Goal: Information Seeking & Learning: Learn about a topic

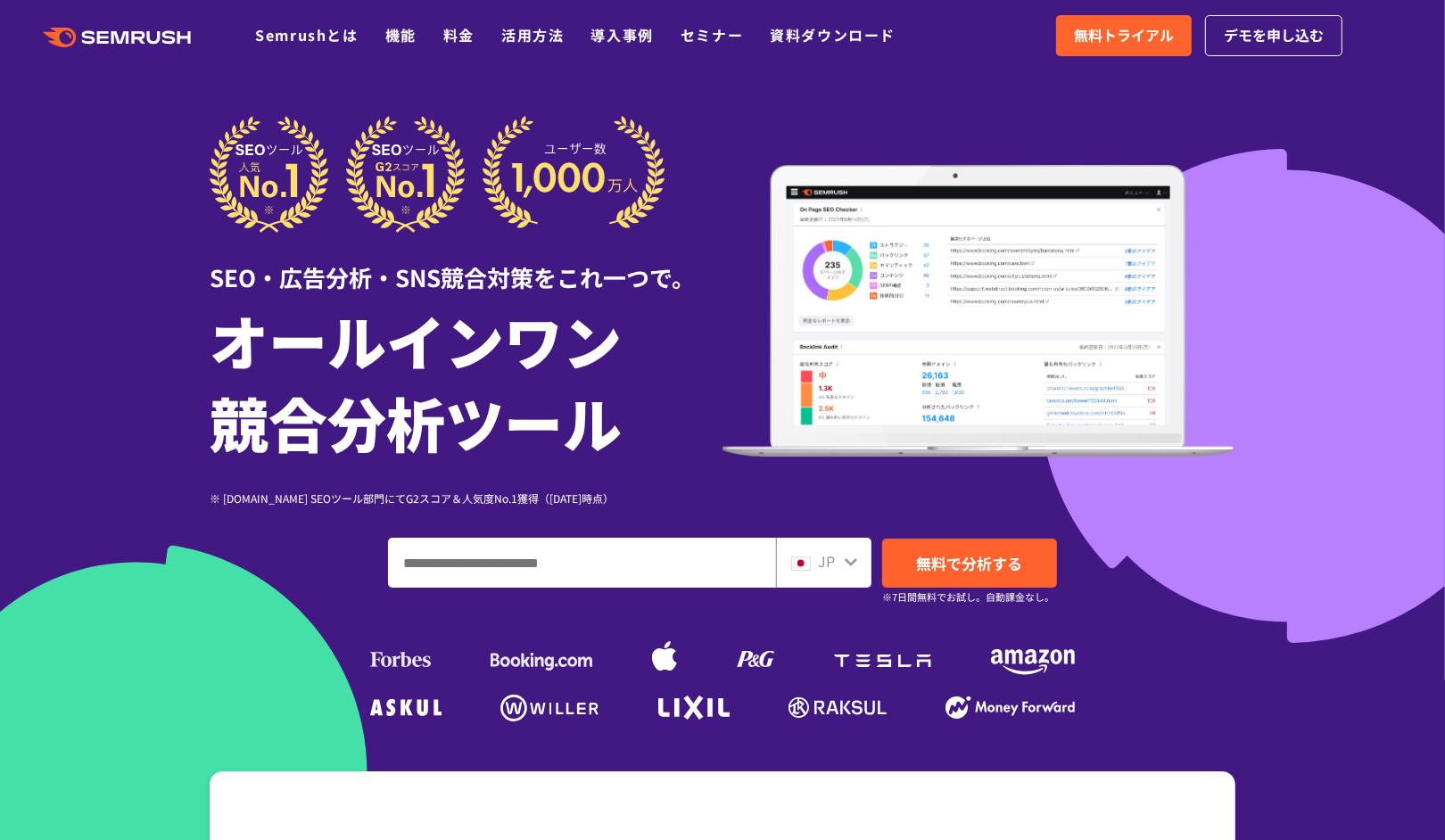
click at [520, 564] on input "ドメイン、キーワードまたはURLを入力してください" at bounding box center [582, 563] width 386 height 49
type input "**********"
click at [942, 577] on link "無料で分析する" at bounding box center [970, 563] width 175 height 49
click at [969, 552] on span "無料で分析する" at bounding box center [970, 563] width 106 height 23
